Goal: Information Seeking & Learning: Find specific fact

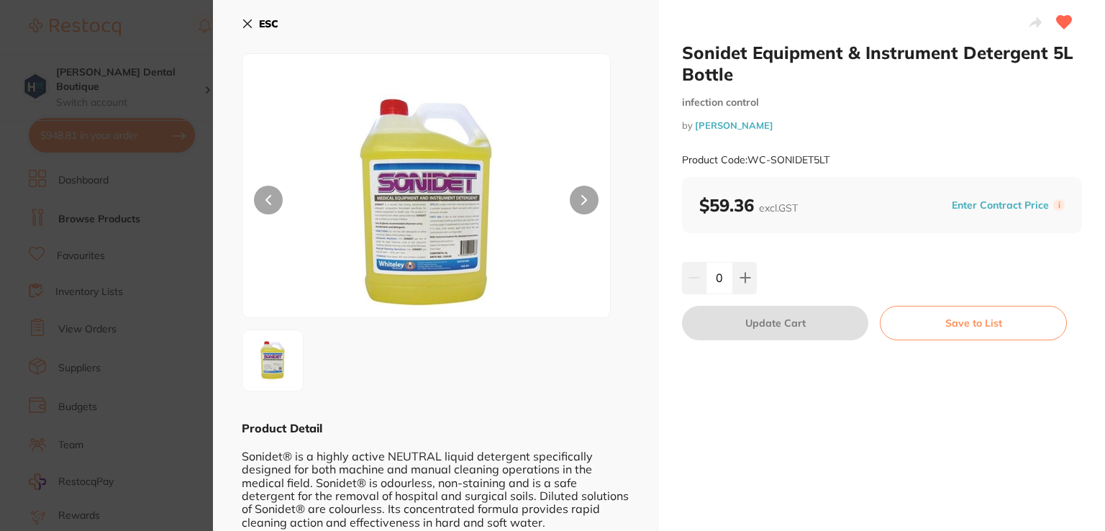
click at [236, 15] on div "ESC Product Detail Sonidet® is a highly active NEUTRAL liquid detergent specifi…" at bounding box center [436, 356] width 446 height 712
click at [245, 21] on icon at bounding box center [248, 24] width 12 height 12
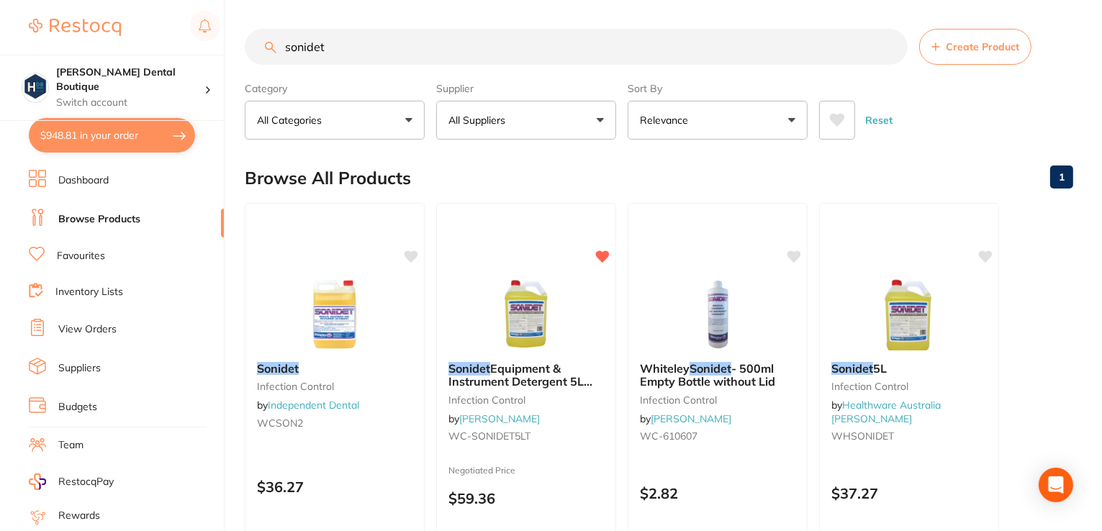
drag, startPoint x: 350, startPoint y: 45, endPoint x: 134, endPoint y: 32, distance: 216.3
click at [134, 32] on div "$948.81 [PERSON_NAME] Dental Boutique Switch account [PERSON_NAME] Dental Bouti…" at bounding box center [551, 265] width 1102 height 531
type input "indicating strip"
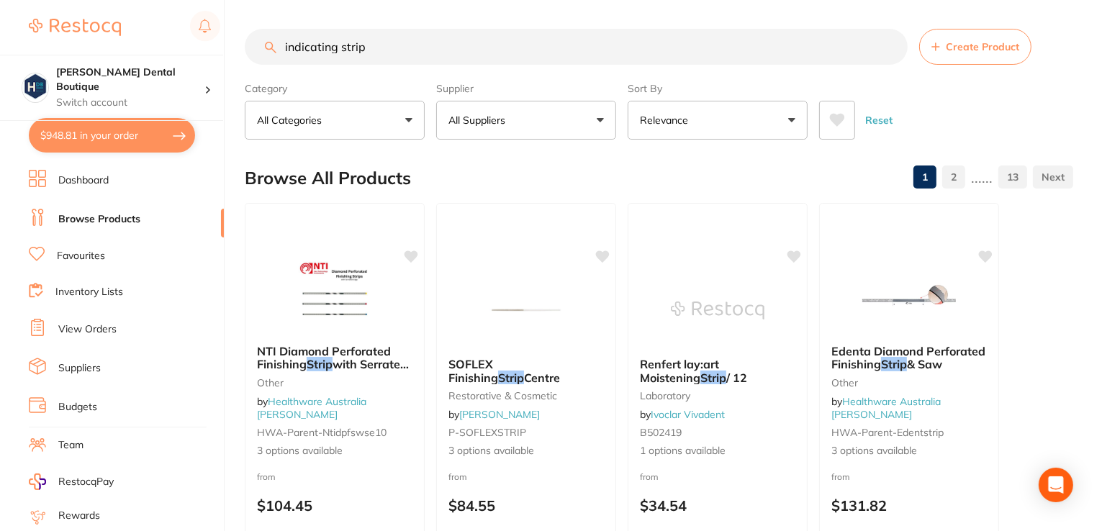
drag, startPoint x: 391, startPoint y: 47, endPoint x: 576, endPoint y: 89, distance: 188.9
click at [576, 89] on section "indicating strip Create Product Category All Categories All Categories articula…" at bounding box center [659, 84] width 828 height 111
drag, startPoint x: 389, startPoint y: 49, endPoint x: 113, endPoint y: 36, distance: 275.9
click at [116, 40] on div "$948.81 [PERSON_NAME] Dental Boutique Switch account [PERSON_NAME] Dental Bouti…" at bounding box center [551, 265] width 1102 height 531
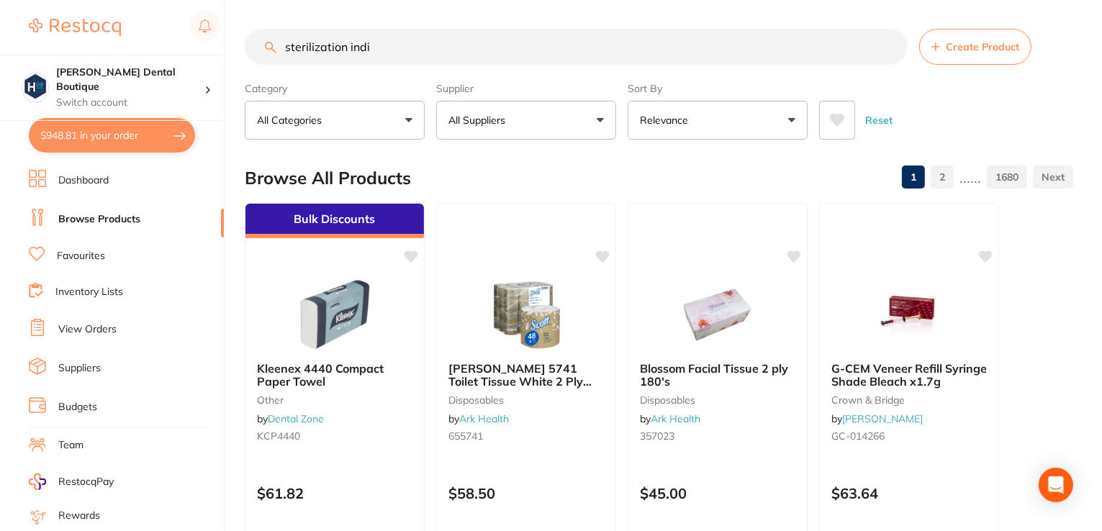
type input "sterilization indic"
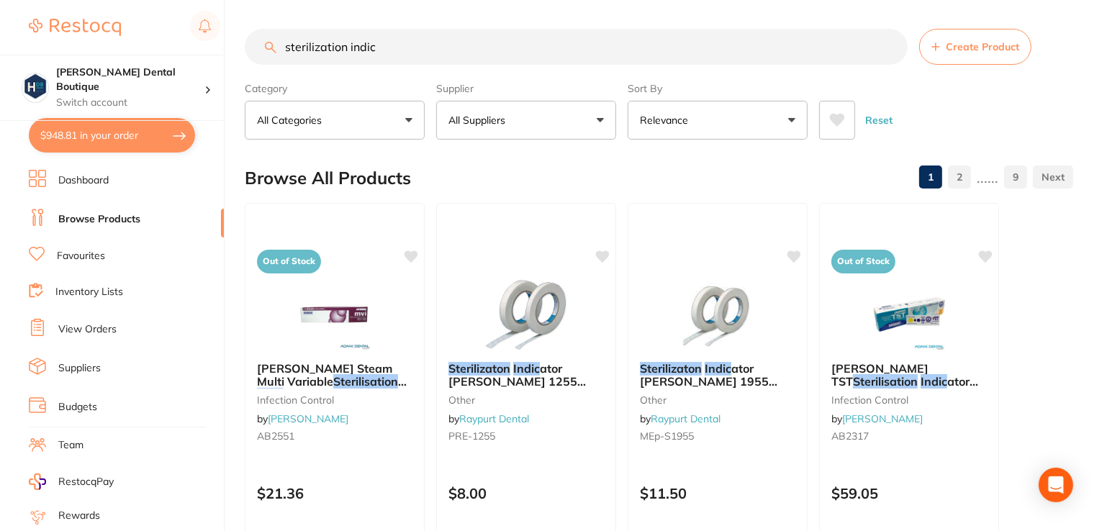
click at [551, 40] on input "sterilization indic" at bounding box center [576, 47] width 663 height 36
click at [391, 47] on input "sterilization indic" at bounding box center [576, 47] width 663 height 36
drag, startPoint x: 338, startPoint y: 40, endPoint x: 28, endPoint y: 5, distance: 311.4
click at [0, 40] on div "$948.81 [PERSON_NAME] Dental Boutique Switch account [PERSON_NAME] Dental Bouti…" at bounding box center [551, 265] width 1102 height 531
